Goal: Navigation & Orientation: Find specific page/section

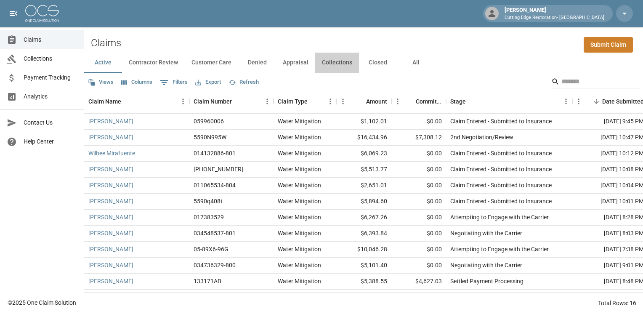
click at [338, 64] on button "Collections" at bounding box center [337, 63] width 44 height 20
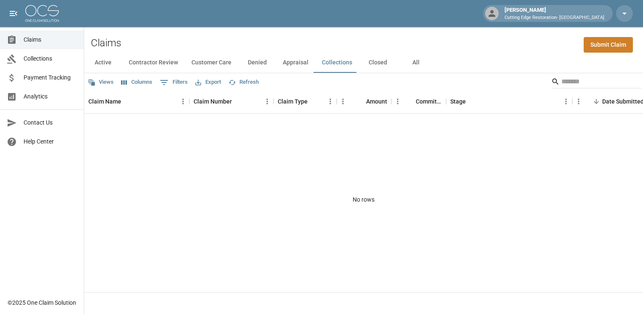
click at [372, 63] on button "Closed" at bounding box center [378, 63] width 38 height 20
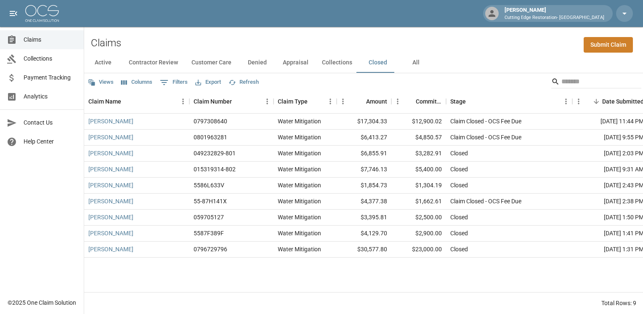
click at [292, 61] on button "Appraisal" at bounding box center [295, 63] width 39 height 20
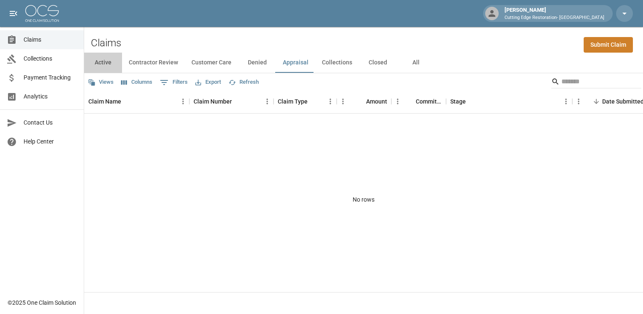
click at [106, 64] on button "Active" at bounding box center [103, 63] width 38 height 20
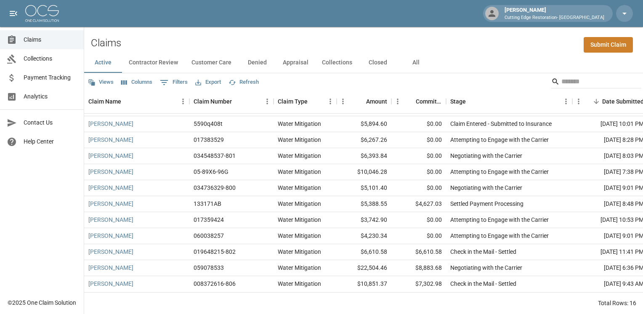
scroll to position [83, 0]
click at [341, 65] on button "Collections" at bounding box center [337, 63] width 44 height 20
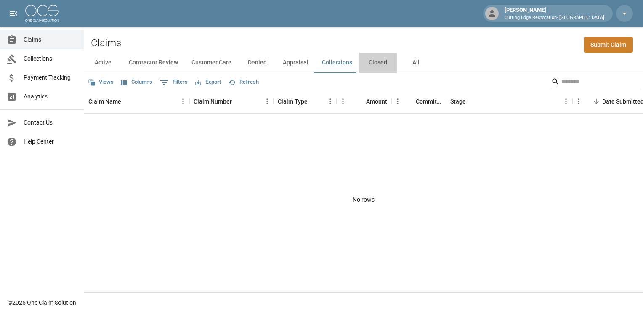
click at [367, 63] on button "Closed" at bounding box center [378, 63] width 38 height 20
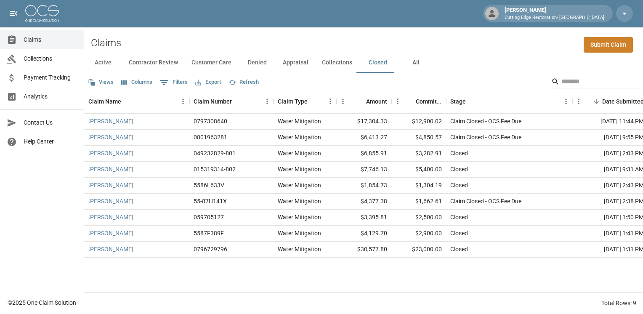
click at [214, 60] on button "Customer Care" at bounding box center [211, 63] width 53 height 20
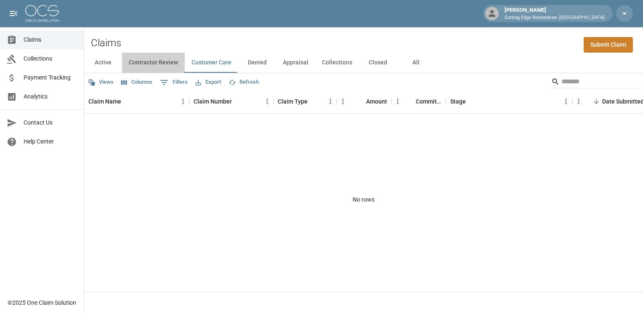
click at [149, 62] on button "Contractor Review" at bounding box center [153, 63] width 63 height 20
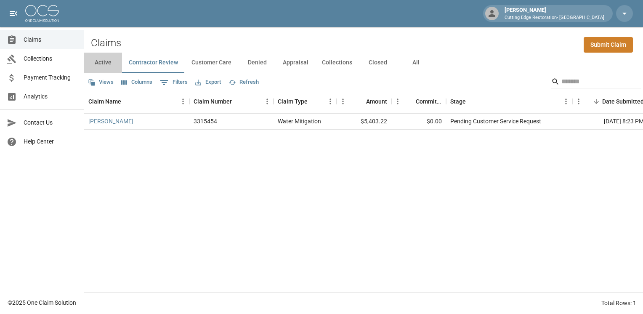
click at [104, 63] on button "Active" at bounding box center [103, 63] width 38 height 20
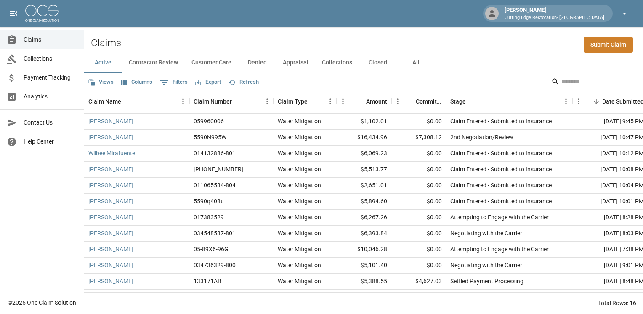
click at [626, 14] on icon "button" at bounding box center [624, 13] width 10 height 10
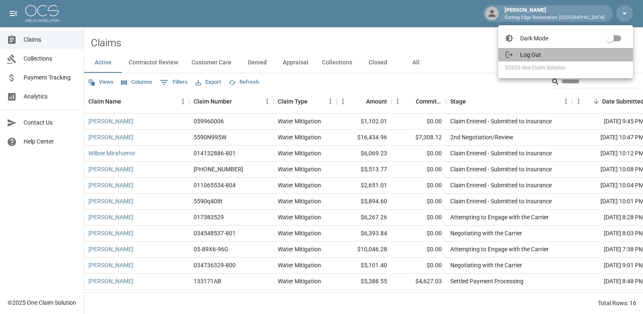
click at [555, 58] on span "Log Out" at bounding box center [573, 54] width 106 height 8
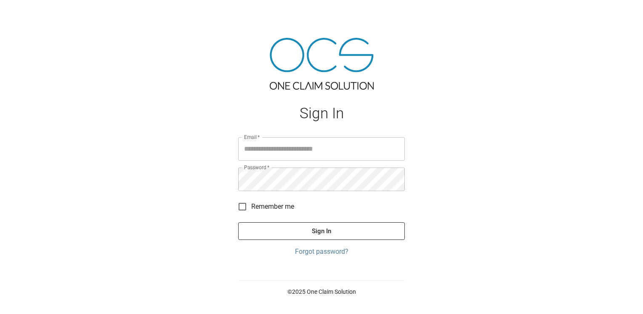
type input "**********"
click at [393, 40] on h1 at bounding box center [321, 64] width 167 height 52
